Goal: Information Seeking & Learning: Learn about a topic

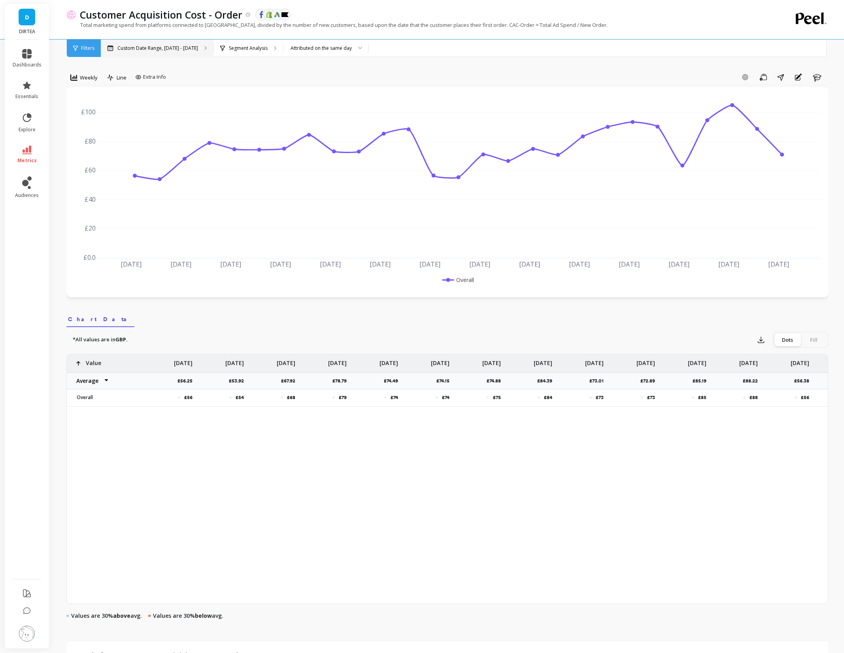
click at [170, 45] on p "Custom Date Range, [DATE] - [DATE]" at bounding box center [157, 48] width 81 height 6
click at [246, 45] on p "Segment Analysis" at bounding box center [248, 48] width 39 height 6
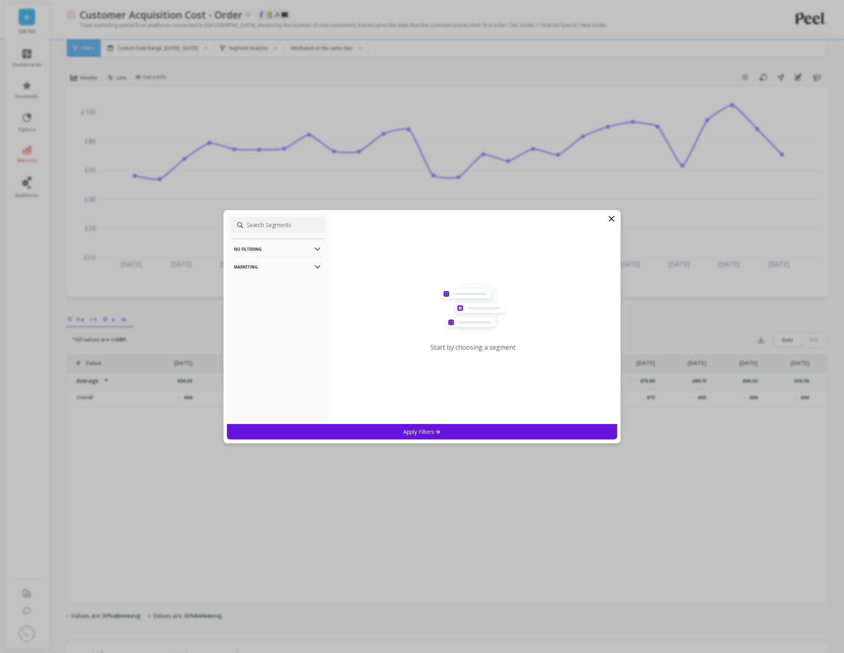
click at [276, 267] on p "Marketing" at bounding box center [278, 267] width 88 height 20
click at [266, 308] on div "Countries" at bounding box center [278, 309] width 94 height 13
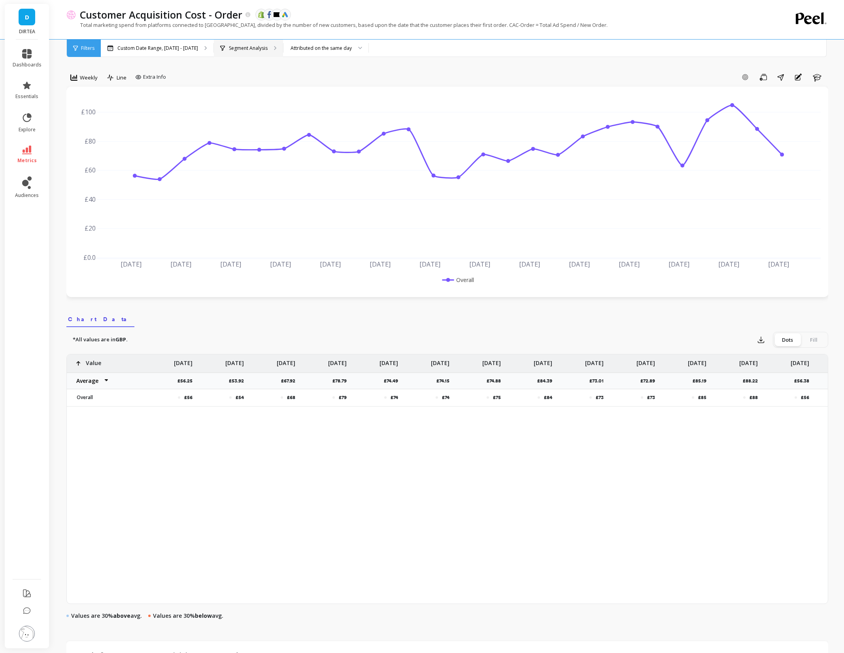
click at [255, 48] on p "Segment Analysis" at bounding box center [248, 48] width 39 height 6
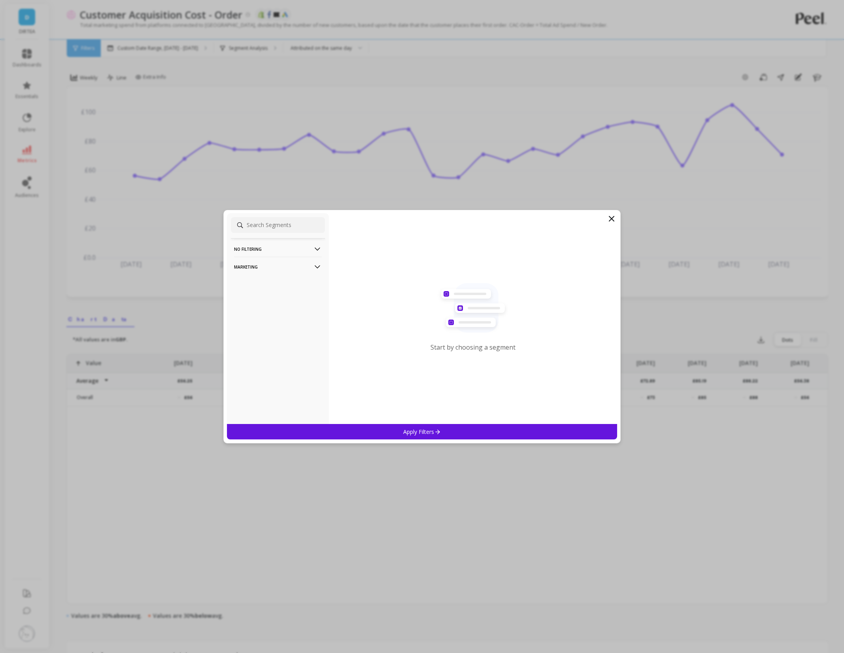
click at [270, 265] on p "Marketing" at bounding box center [278, 267] width 88 height 20
click at [284, 308] on div "Countries" at bounding box center [278, 309] width 94 height 13
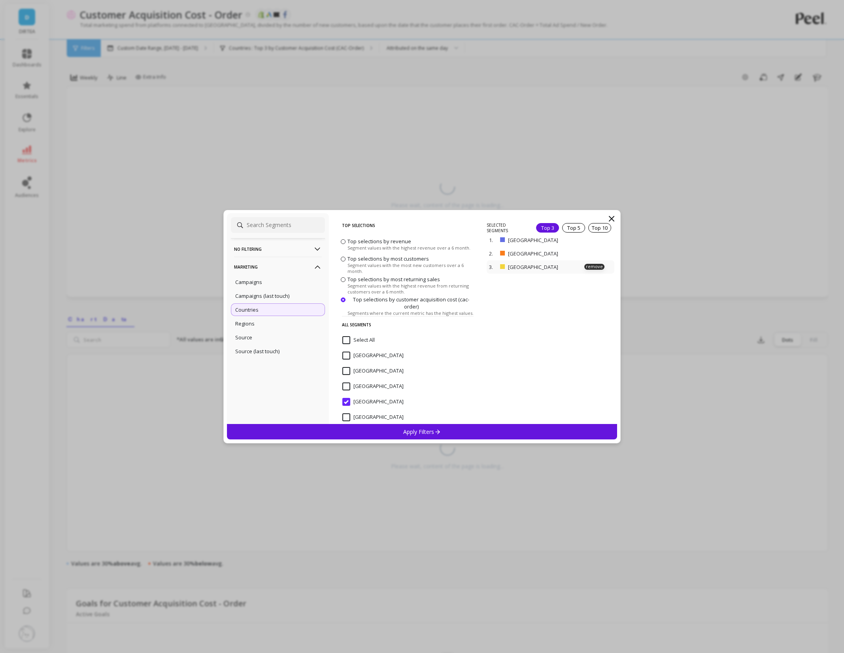
click at [515, 264] on p "Andorra" at bounding box center [546, 266] width 77 height 7
click at [602, 266] on p "remove" at bounding box center [595, 267] width 20 height 6
click at [496, 427] on div "Apply Filters" at bounding box center [422, 431] width 391 height 15
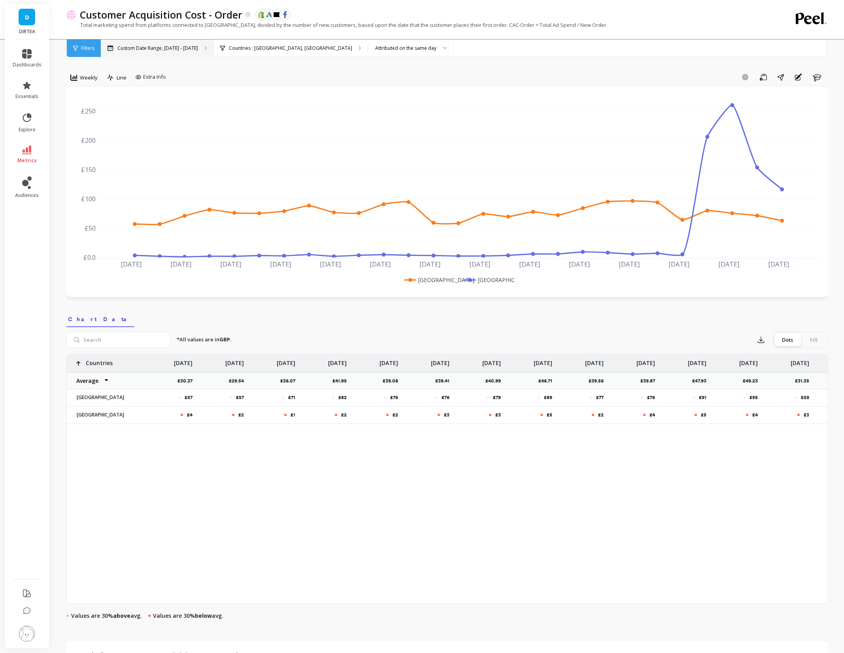
click at [154, 53] on div "Custom Date Range, [DATE] - [DATE]" at bounding box center [157, 48] width 113 height 17
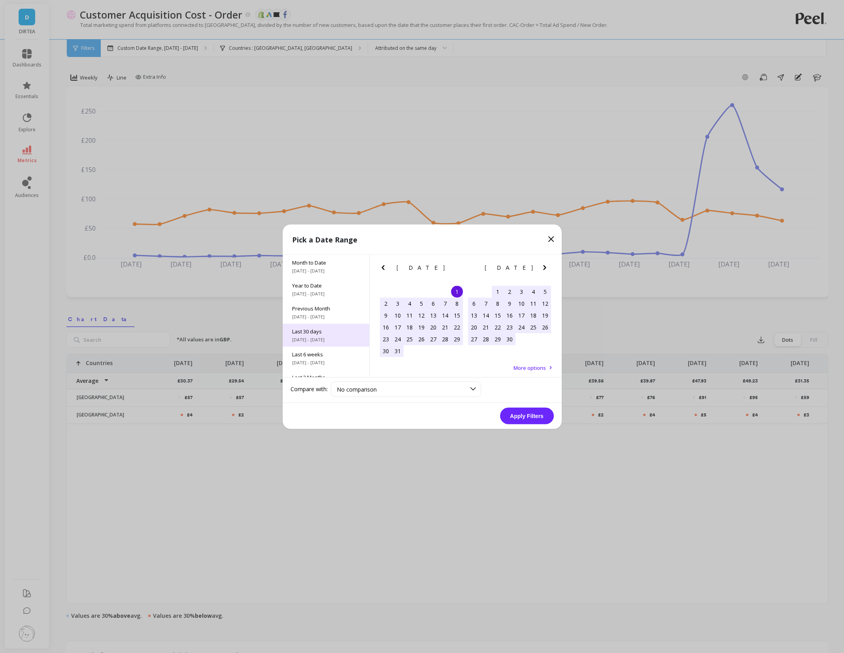
click at [335, 333] on span "Last 30 days" at bounding box center [326, 331] width 68 height 7
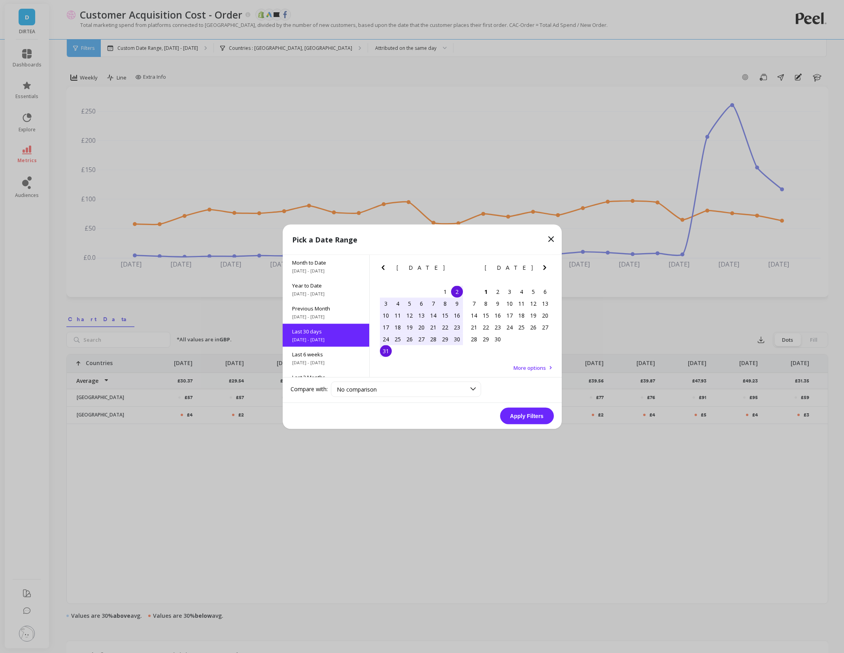
scroll to position [19, 0]
click at [540, 413] on button "Apply Filters" at bounding box center [527, 415] width 54 height 17
